Goal: Obtain resource: Obtain resource

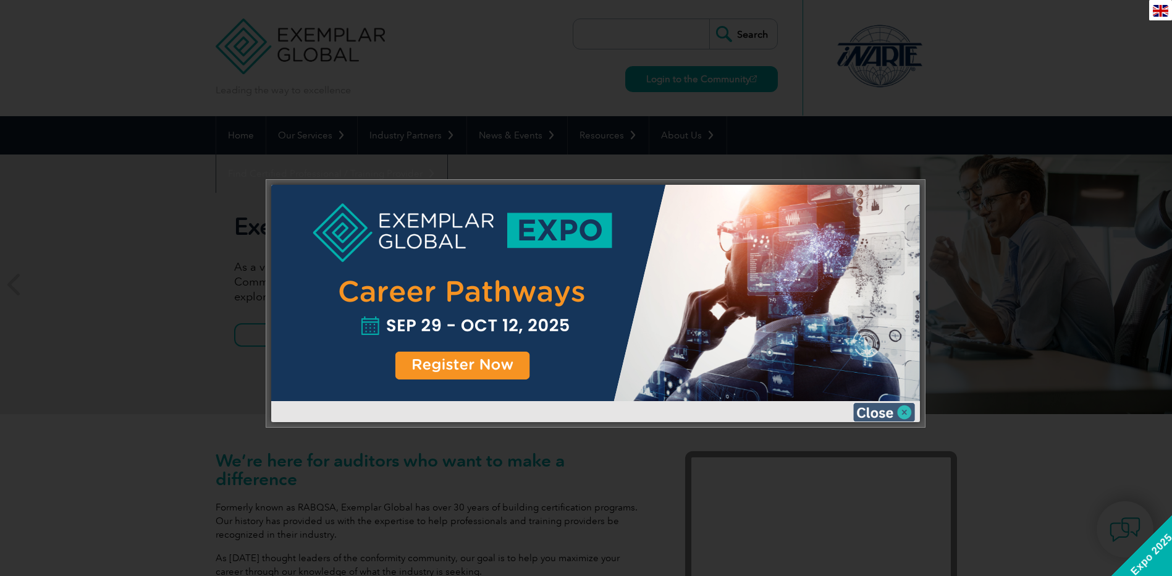
click at [898, 418] on img at bounding box center [884, 412] width 62 height 19
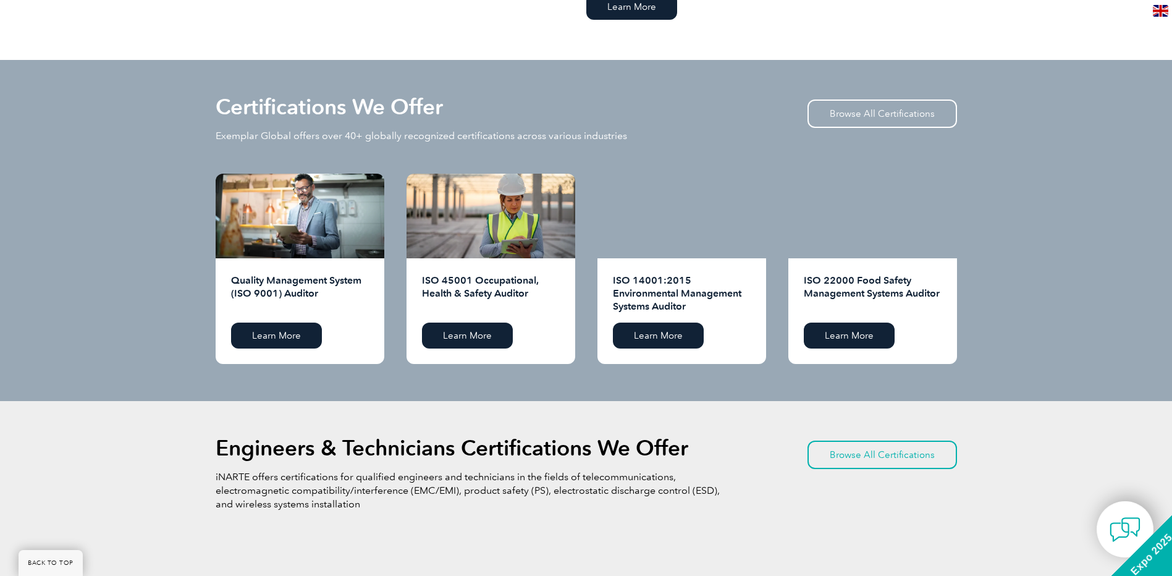
scroll to position [1174, 0]
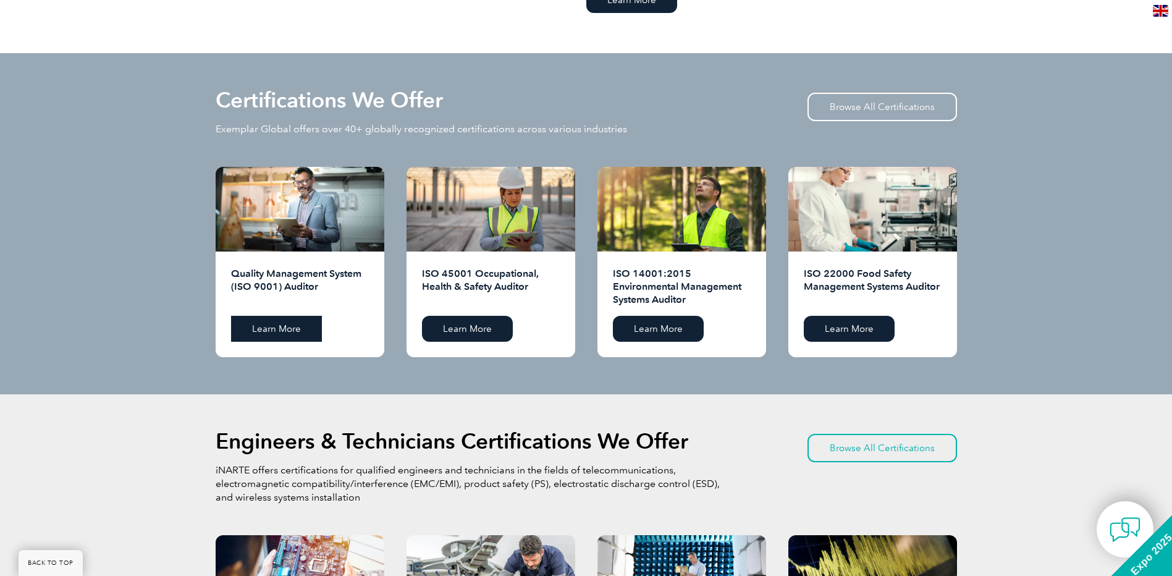
click at [269, 332] on link "Learn More" at bounding box center [276, 329] width 91 height 26
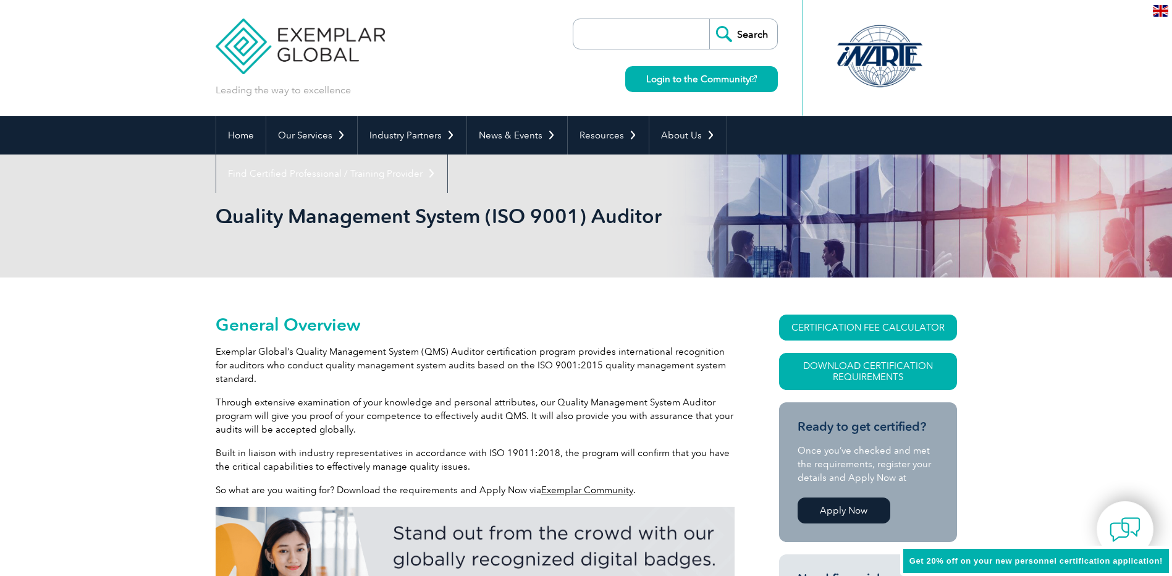
scroll to position [111, 0]
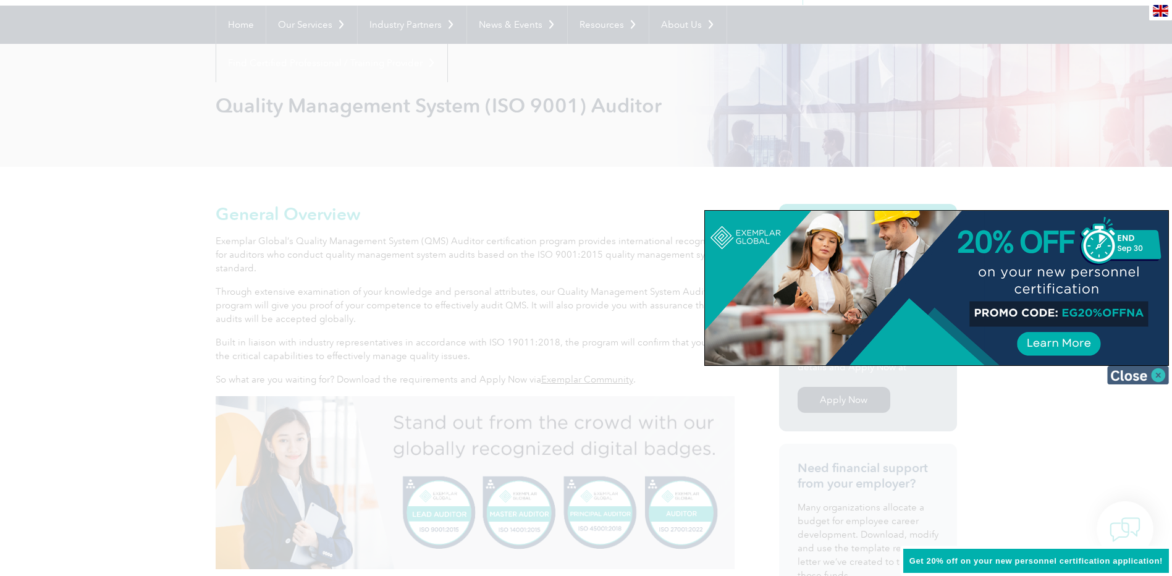
click at [1136, 371] on img at bounding box center [1138, 375] width 62 height 19
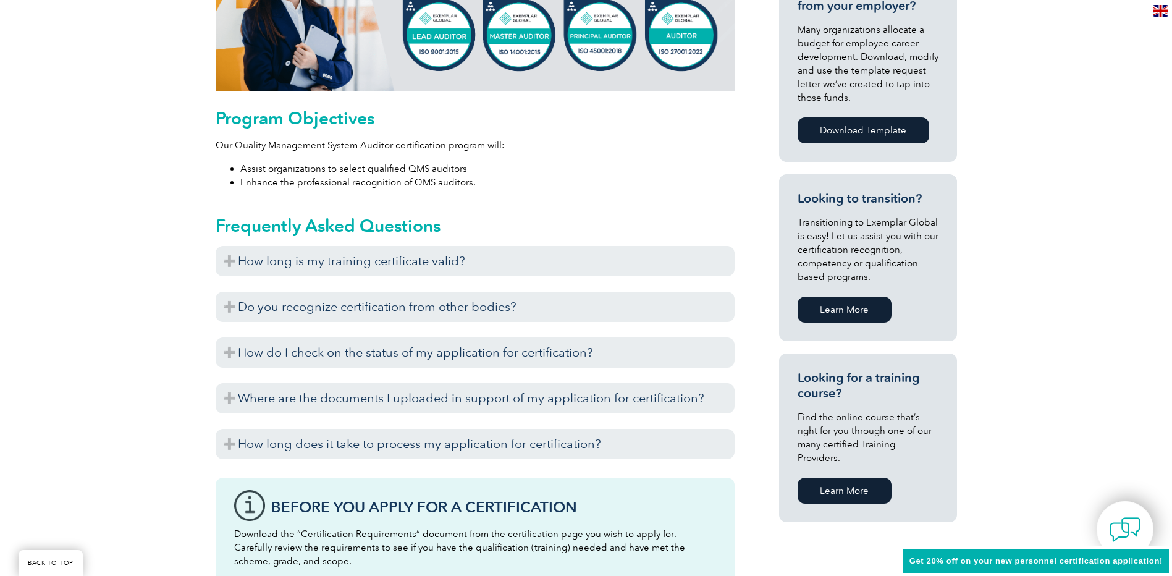
scroll to position [605, 0]
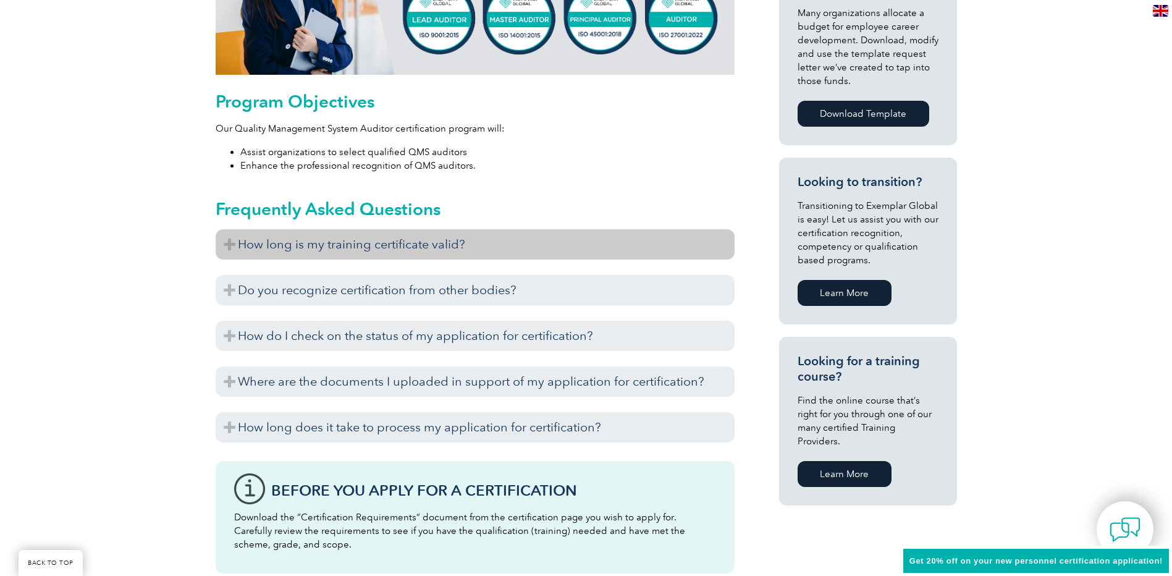
click at [505, 242] on h3 "How long is my training certificate valid?" at bounding box center [475, 244] width 519 height 30
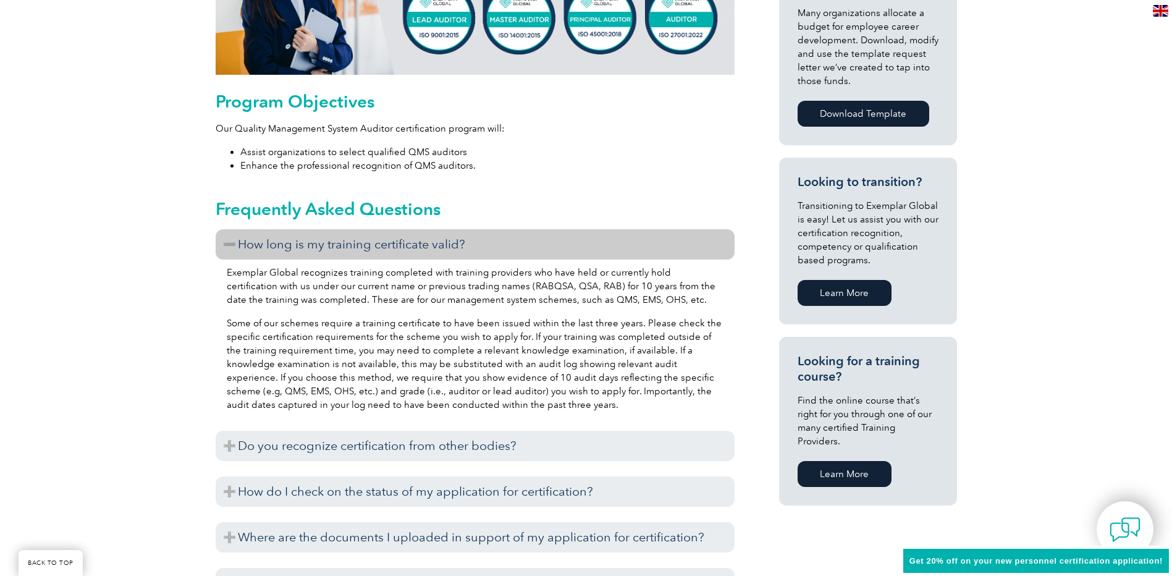
click at [381, 254] on h3 "How long is my training certificate valid?" at bounding box center [475, 244] width 519 height 30
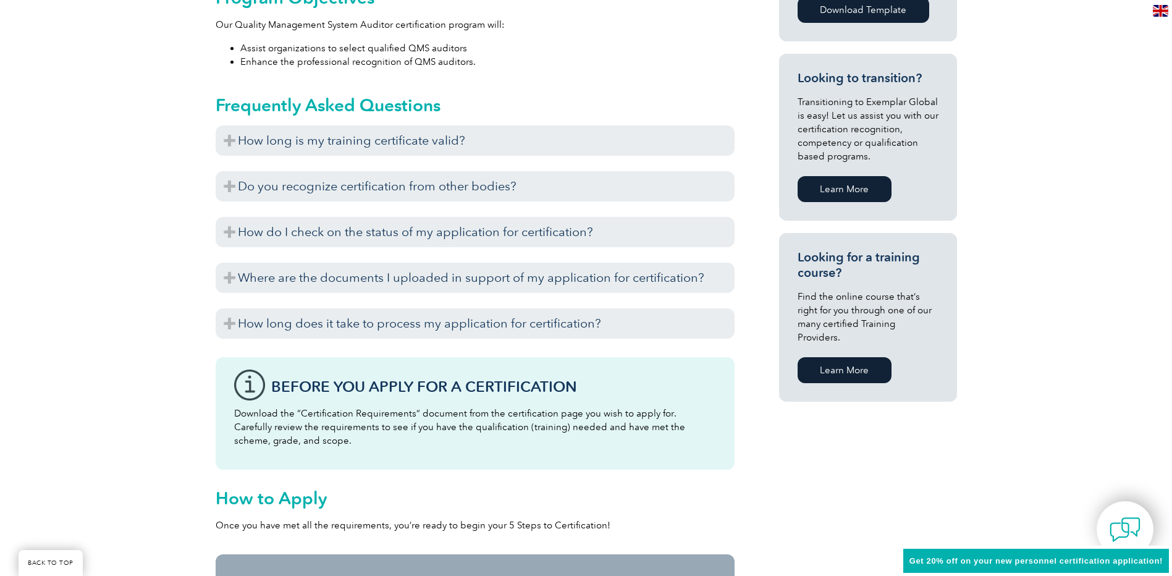
scroll to position [728, 0]
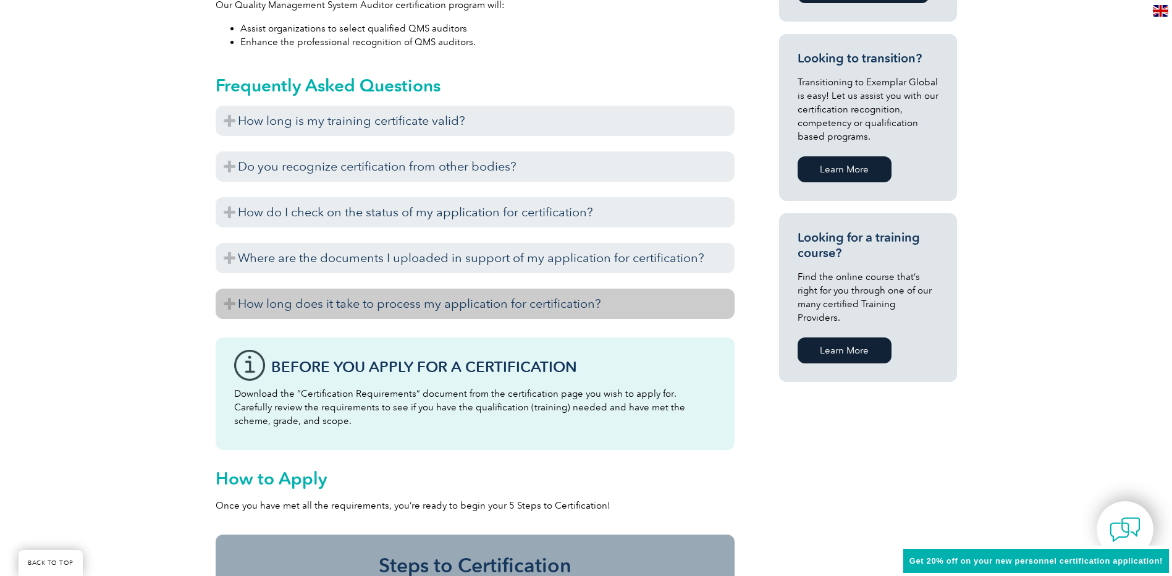
click at [474, 308] on h3 "How long does it take to process my application for certification?" at bounding box center [475, 304] width 519 height 30
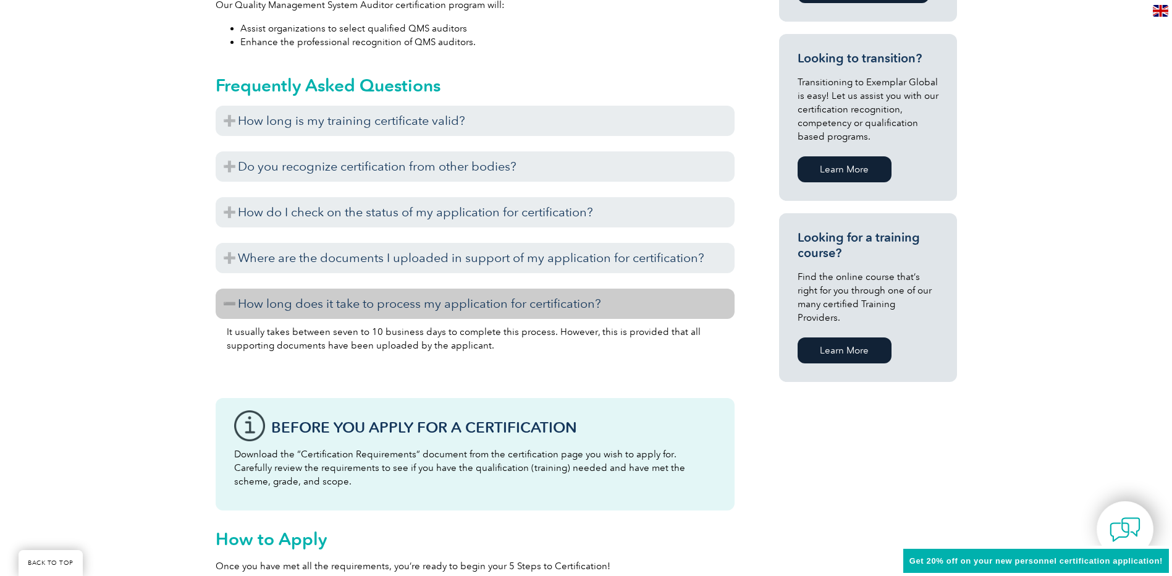
click at [471, 302] on h3 "How long does it take to process my application for certification?" at bounding box center [475, 304] width 519 height 30
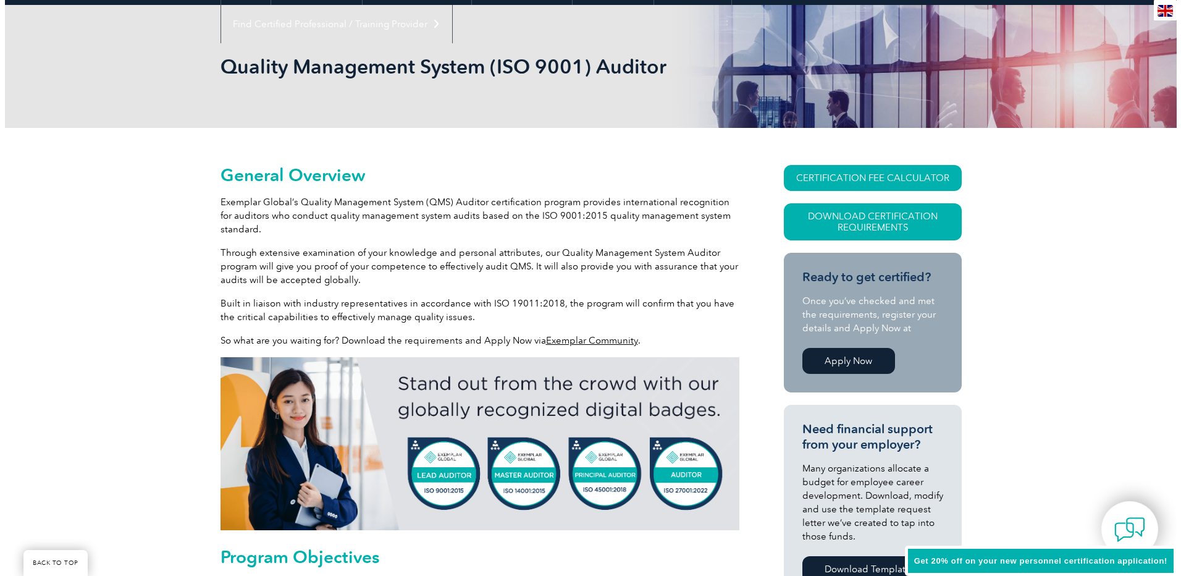
scroll to position [148, 0]
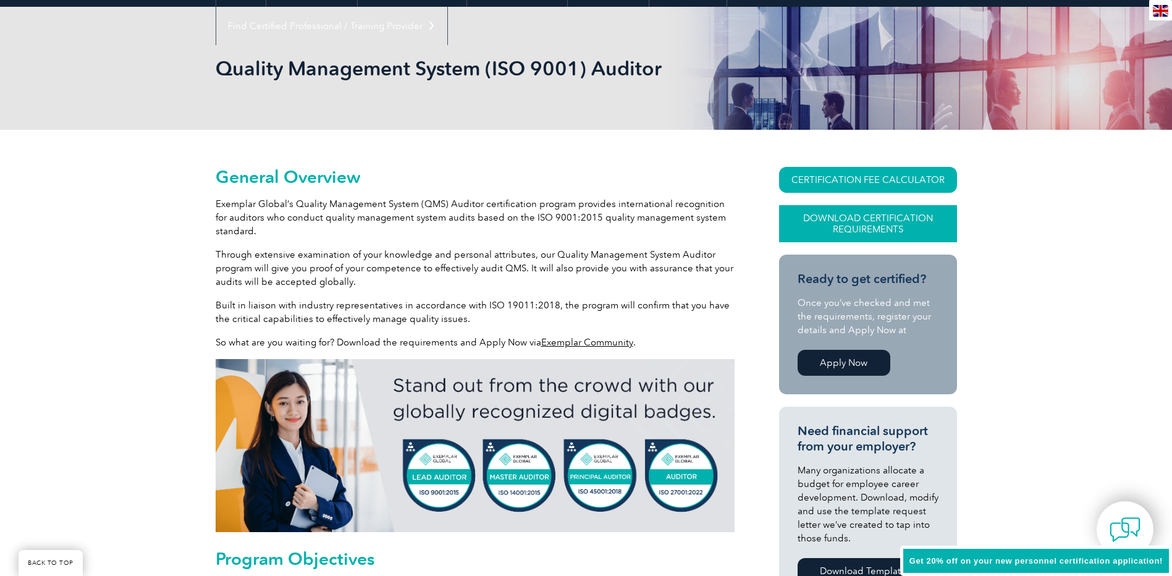
click at [886, 216] on link "Download Certification Requirements" at bounding box center [868, 223] width 178 height 37
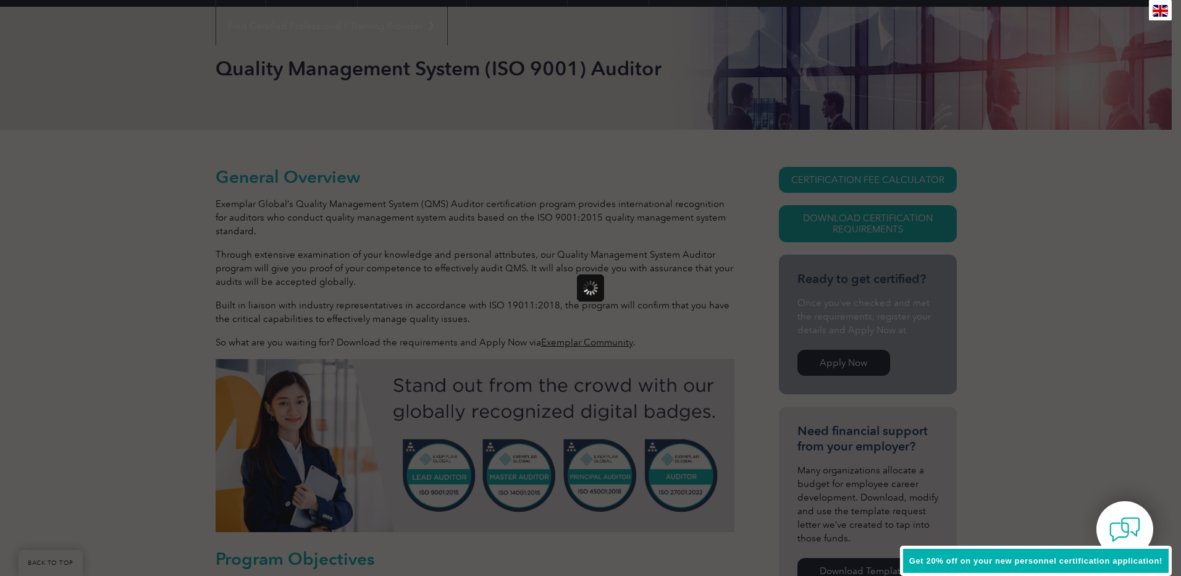
scroll to position [0, 0]
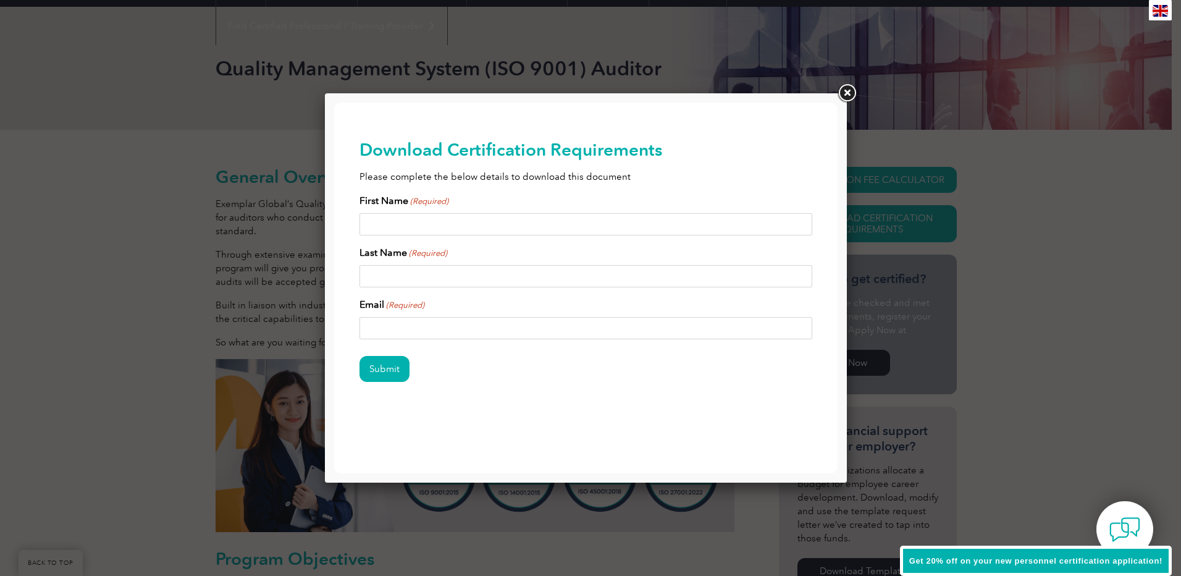
click at [468, 227] on input "First Name (Required)" at bounding box center [587, 224] width 454 height 22
type input "Samantha"
type input "Bennett"
type input "samantha.bennett@safalpartners.com"
click at [395, 378] on input "Submit" at bounding box center [385, 369] width 50 height 26
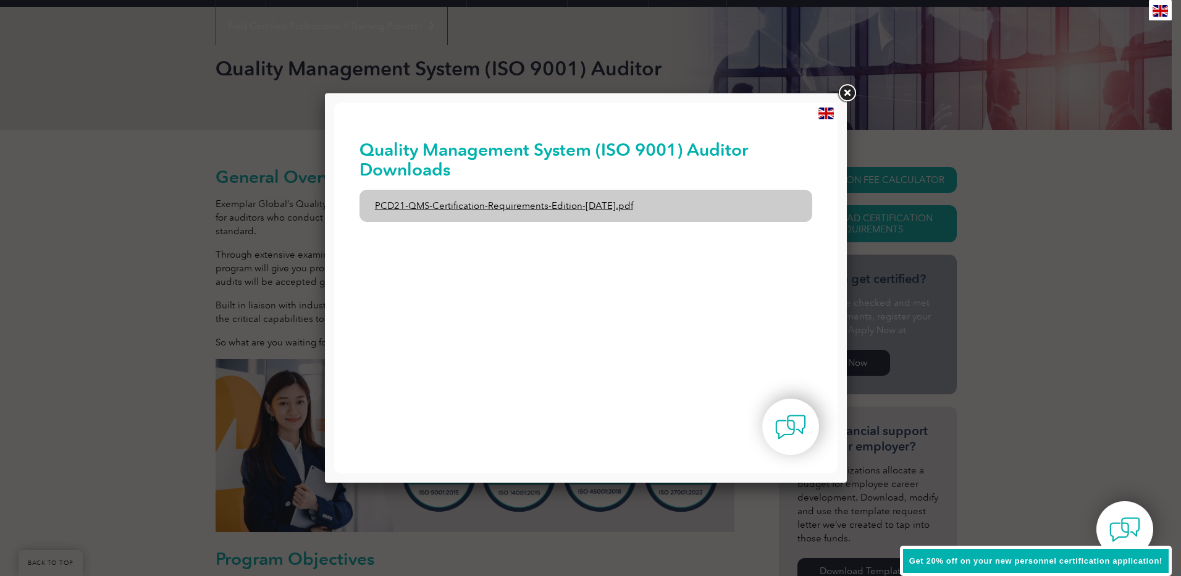
click at [553, 202] on link "PCD21-QMS-Certification-Requirements-Edition-2-April-2022.pdf" at bounding box center [587, 206] width 454 height 32
